Goal: Find specific page/section: Find specific page/section

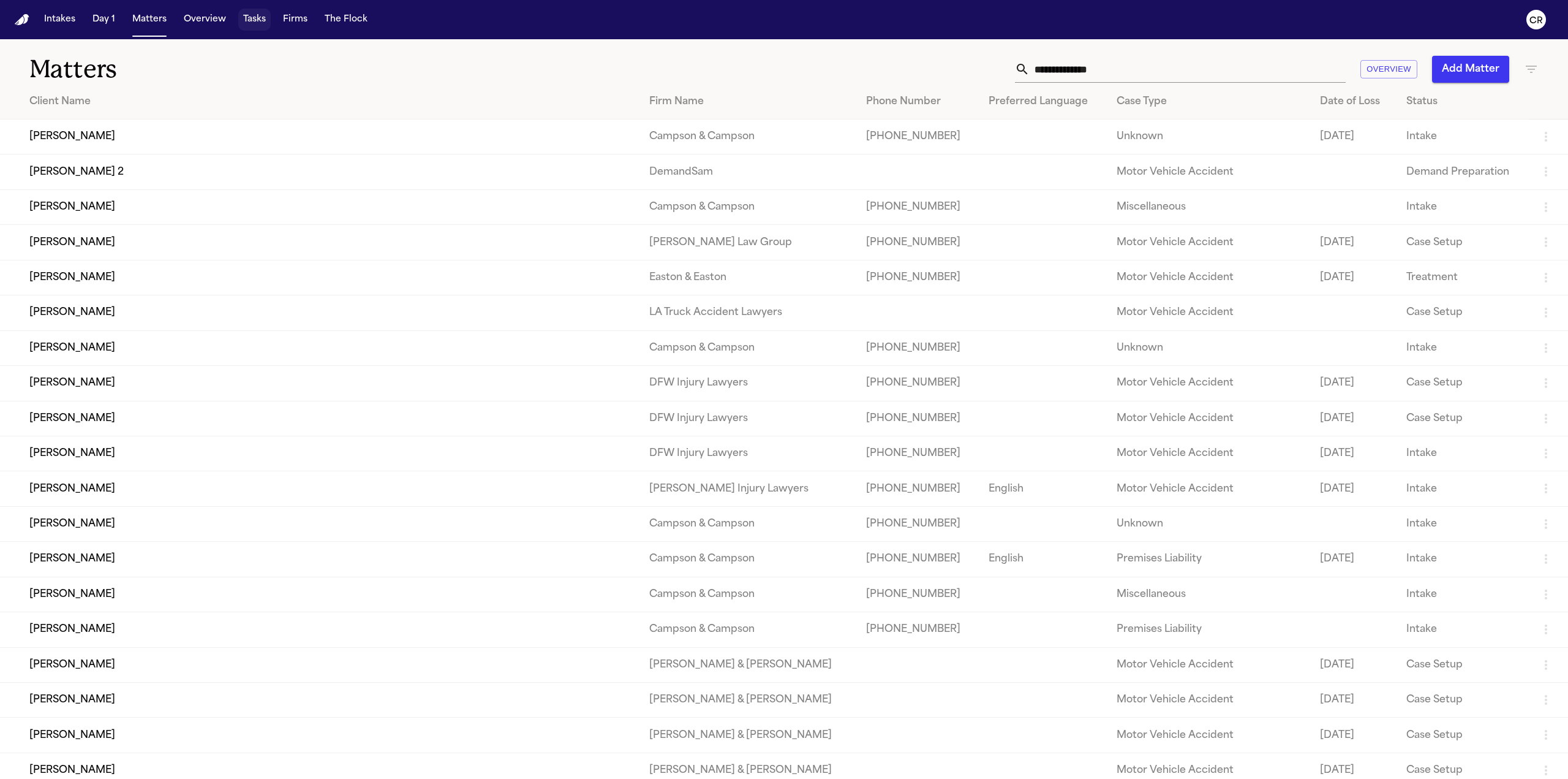
click at [259, 24] on button "Tasks" at bounding box center [254, 19] width 33 height 22
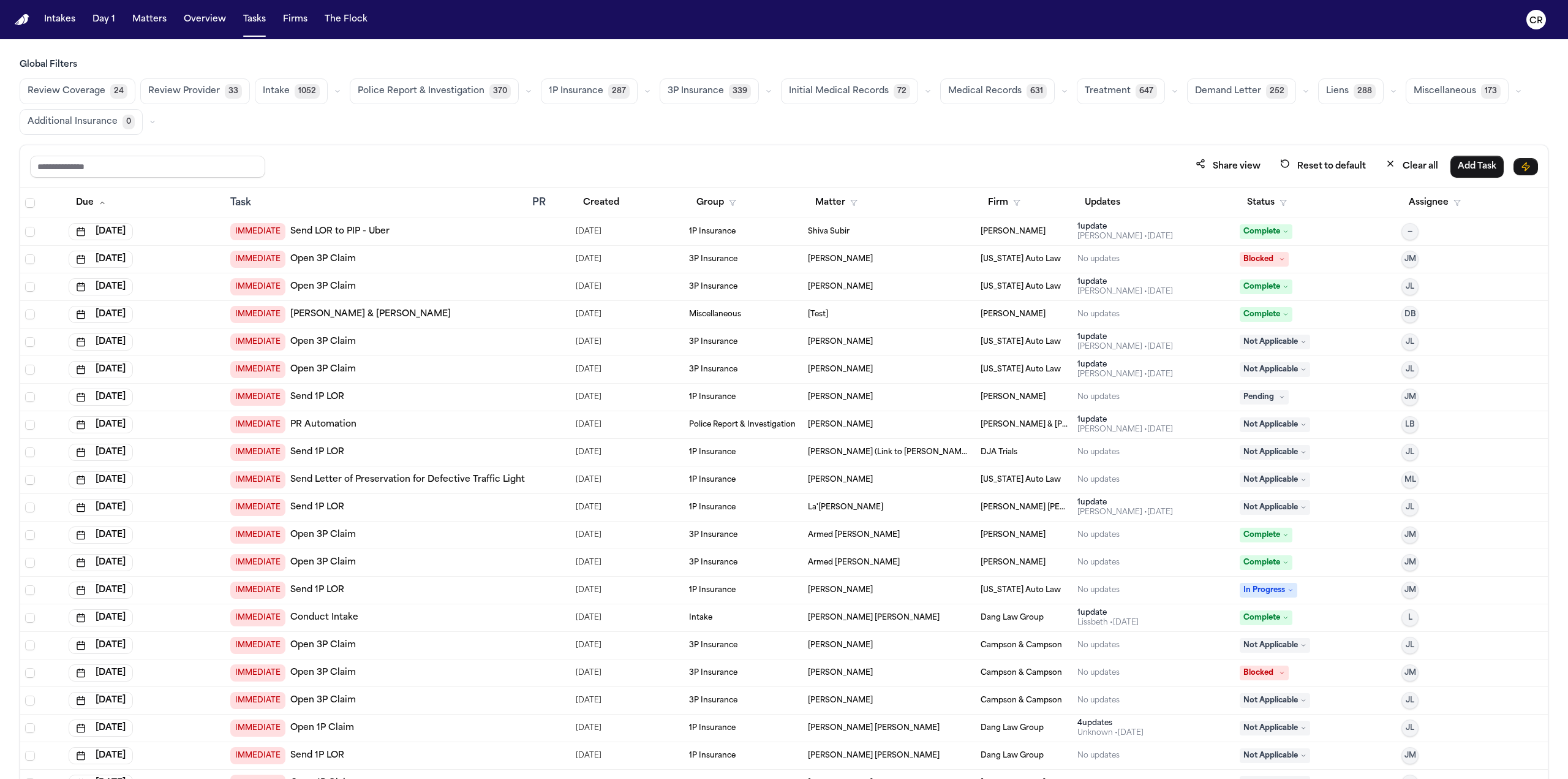
click at [143, 24] on button "Matters" at bounding box center [150, 19] width 44 height 22
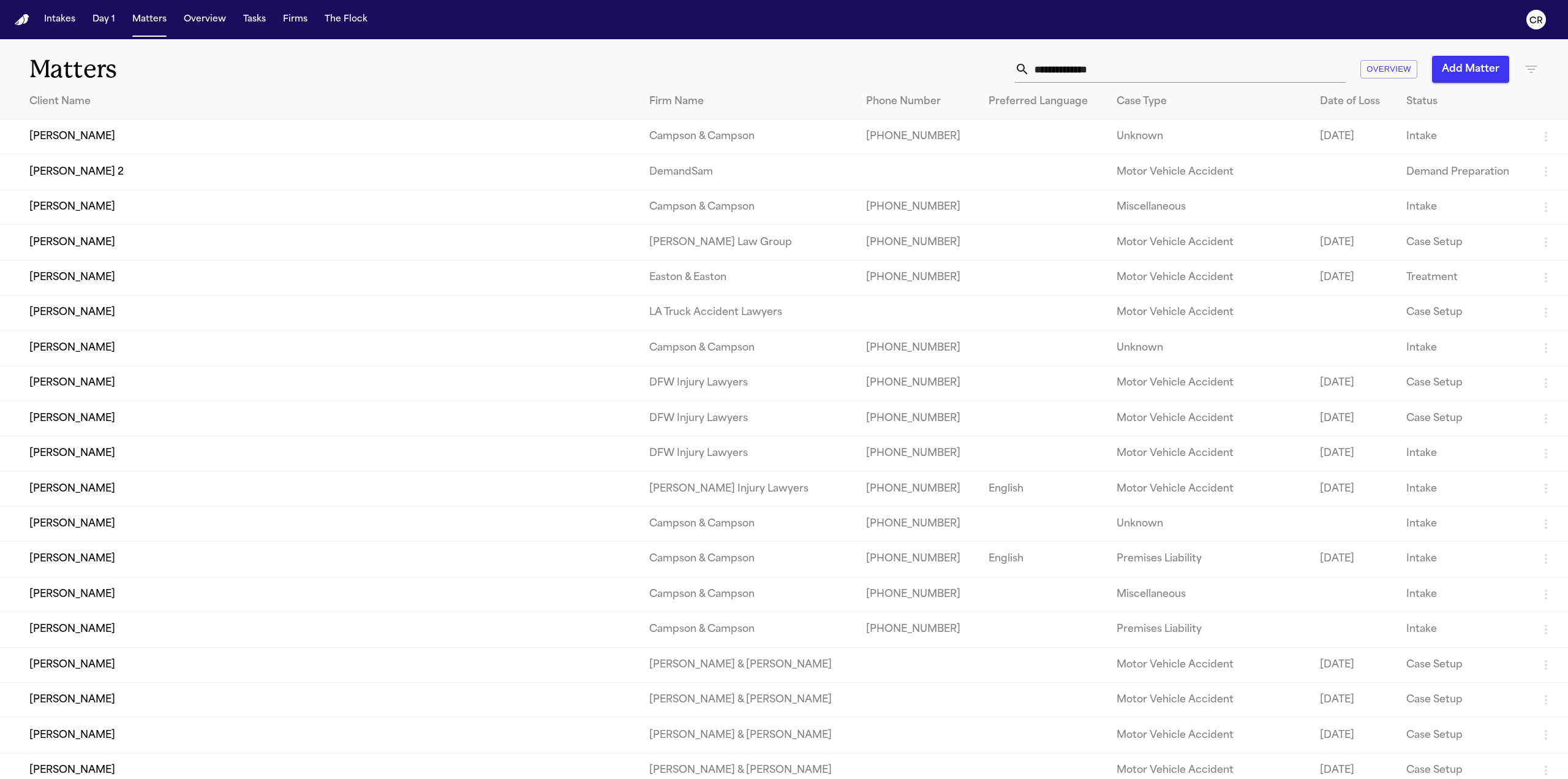
click at [71, 134] on td "[PERSON_NAME]" at bounding box center [320, 137] width 640 height 35
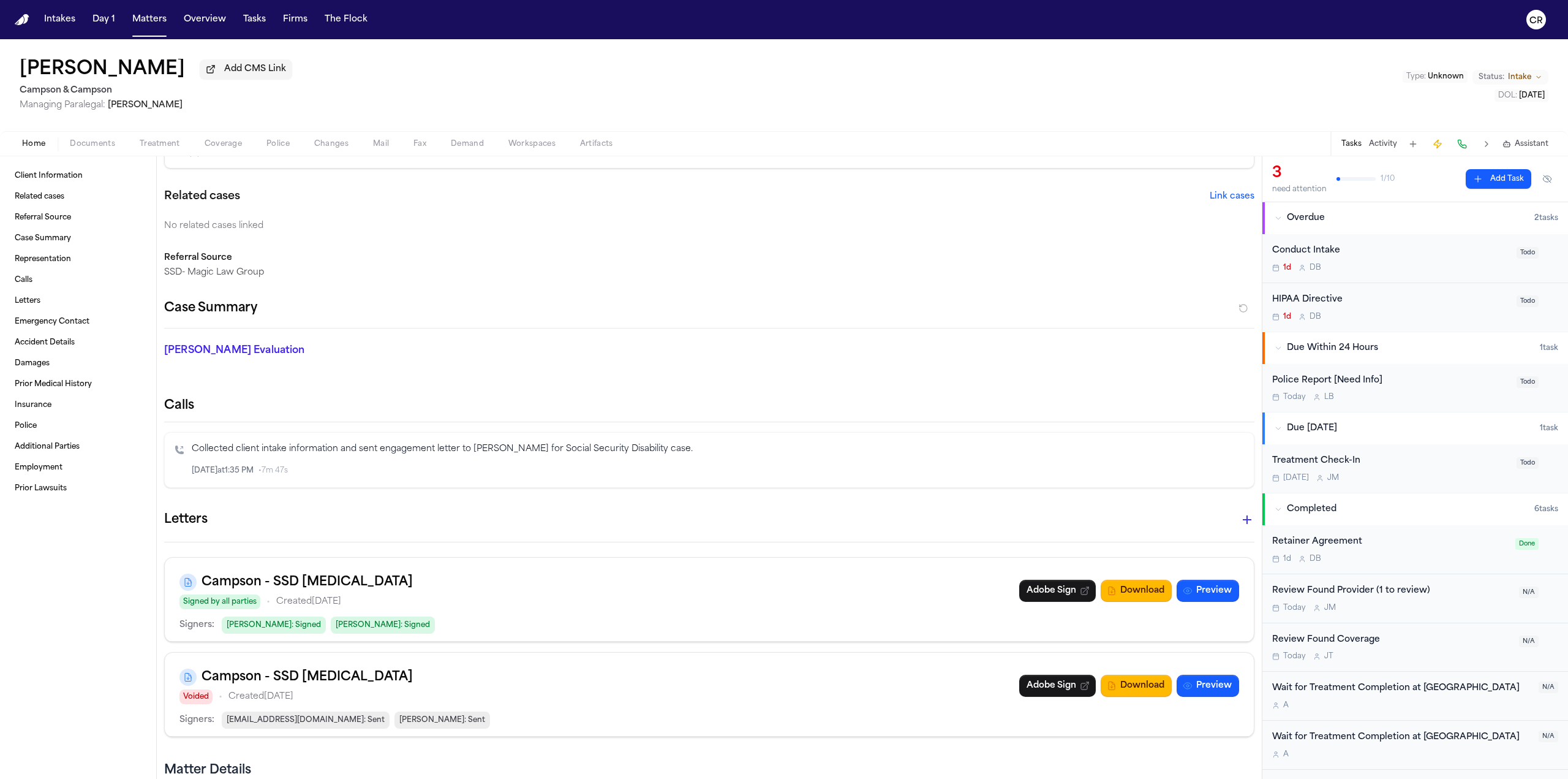
scroll to position [184, 0]
